Goal: Navigation & Orientation: Find specific page/section

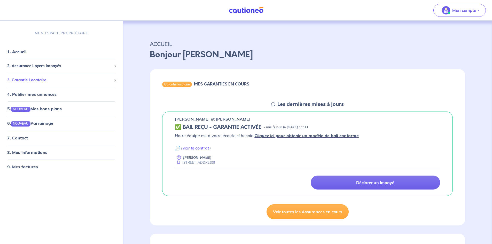
click at [93, 82] on span "3. Garantie Locataire" at bounding box center [59, 80] width 105 height 6
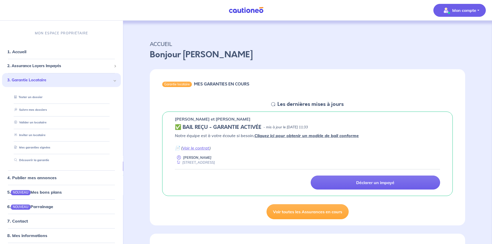
click at [469, 9] on p "Mon compte" at bounding box center [464, 10] width 24 height 6
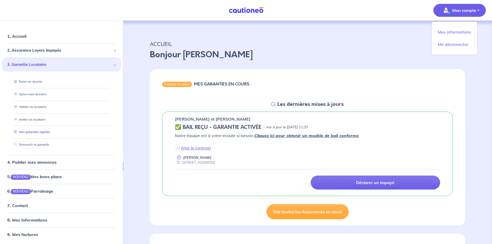
scroll to position [77, 0]
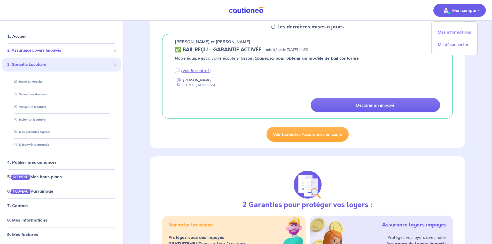
click at [88, 50] on span "2. Assurance Loyers Impayés" at bounding box center [59, 51] width 105 height 6
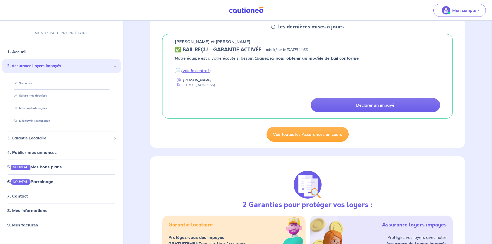
scroll to position [0, 0]
click at [49, 140] on span "3. Garantie Locataire" at bounding box center [59, 138] width 105 height 6
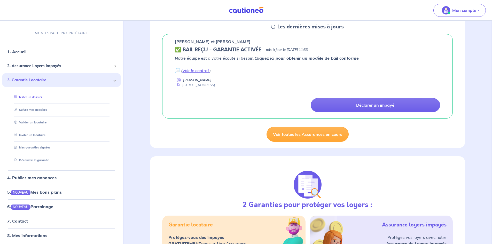
click at [49, 140] on ul "Tester un dossier Suivre mes dossiers Valider un locataire Inviter un locataire…" at bounding box center [61, 128] width 119 height 83
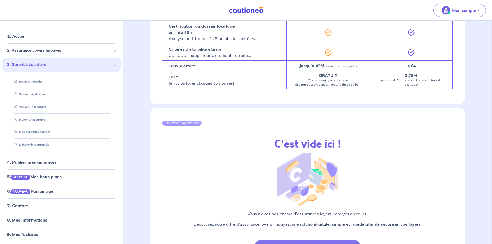
scroll to position [387, 0]
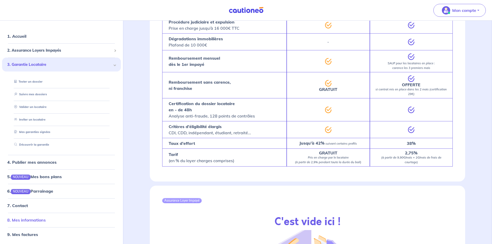
click at [37, 219] on link "8. Mes informations" at bounding box center [26, 219] width 38 height 5
